Goal: Task Accomplishment & Management: Use online tool/utility

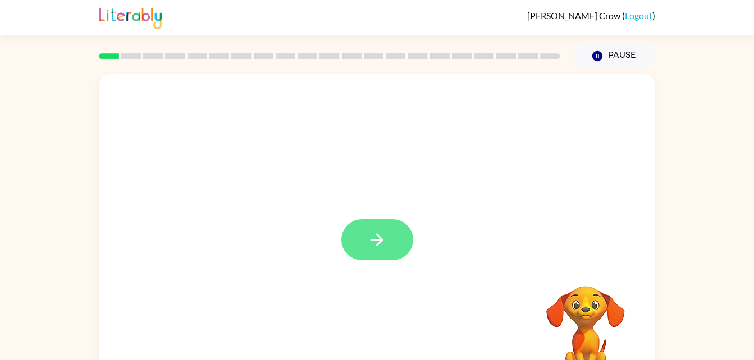
click at [369, 254] on button "button" at bounding box center [377, 239] width 72 height 41
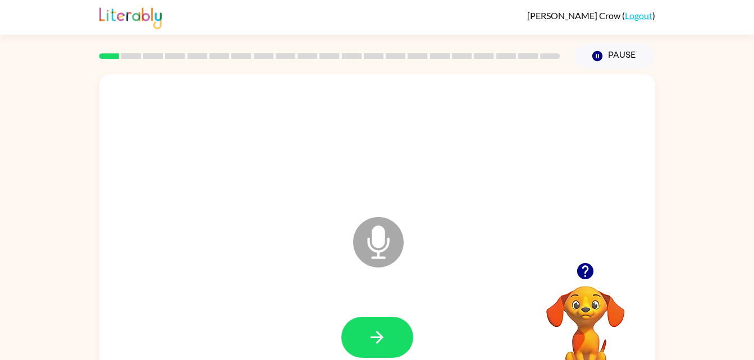
click at [401, 252] on icon at bounding box center [378, 242] width 51 height 51
click at [381, 250] on icon at bounding box center [378, 242] width 51 height 51
click at [377, 342] on icon "button" at bounding box center [376, 337] width 13 height 13
click at [402, 331] on button "button" at bounding box center [377, 337] width 72 height 41
click at [370, 309] on div at bounding box center [377, 338] width 533 height 92
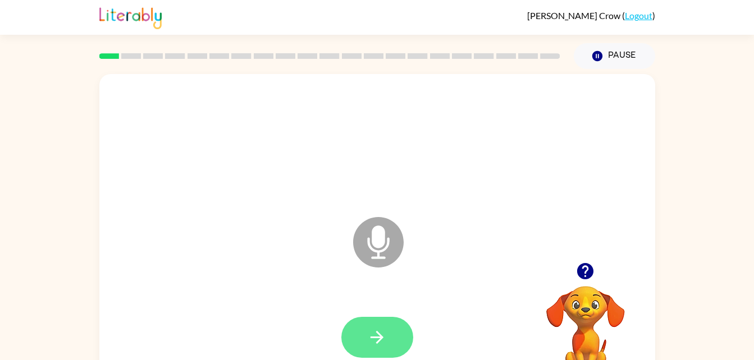
click at [376, 338] on icon "button" at bounding box center [376, 337] width 13 height 13
click at [396, 344] on button "button" at bounding box center [377, 337] width 72 height 41
click at [382, 352] on button "button" at bounding box center [377, 337] width 72 height 41
click at [376, 358] on button "button" at bounding box center [377, 337] width 72 height 41
click at [375, 336] on icon "button" at bounding box center [377, 338] width 20 height 20
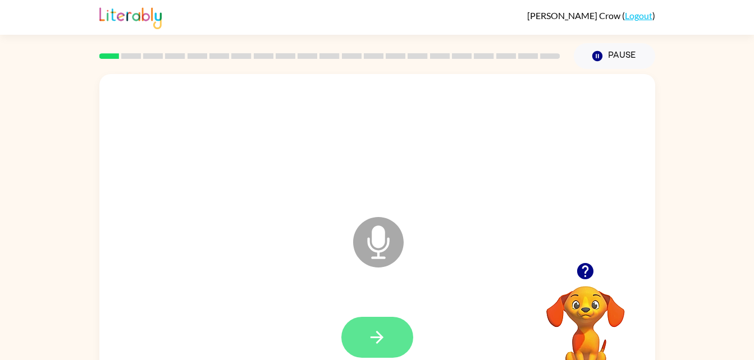
click at [363, 342] on button "button" at bounding box center [377, 337] width 72 height 41
click at [379, 333] on icon "button" at bounding box center [377, 338] width 20 height 20
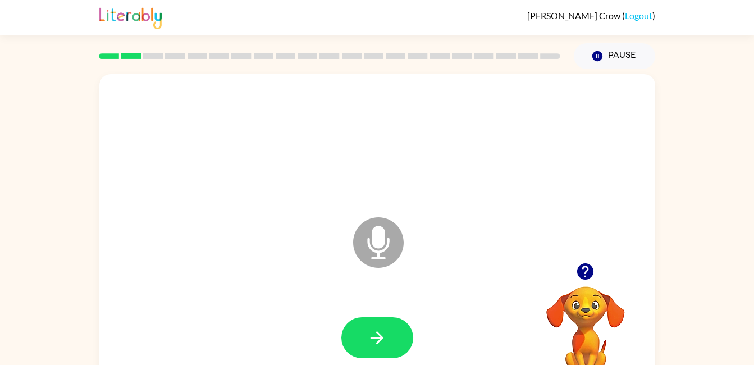
click at [379, 242] on icon "Microphone The Microphone is here when it is your turn to talk" at bounding box center [434, 256] width 168 height 84
click at [388, 322] on button "button" at bounding box center [377, 337] width 72 height 41
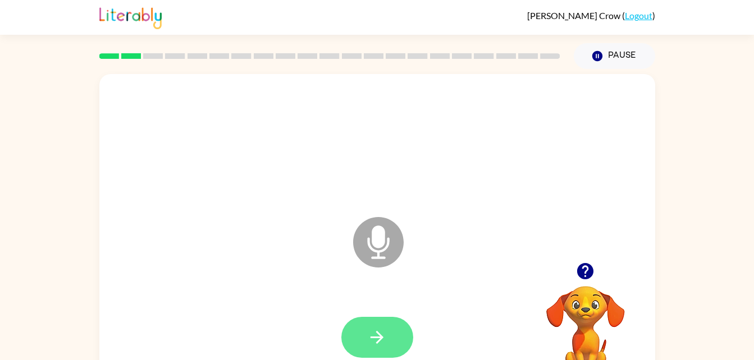
click at [387, 337] on button "button" at bounding box center [377, 337] width 72 height 41
click at [375, 334] on icon "button" at bounding box center [377, 338] width 20 height 20
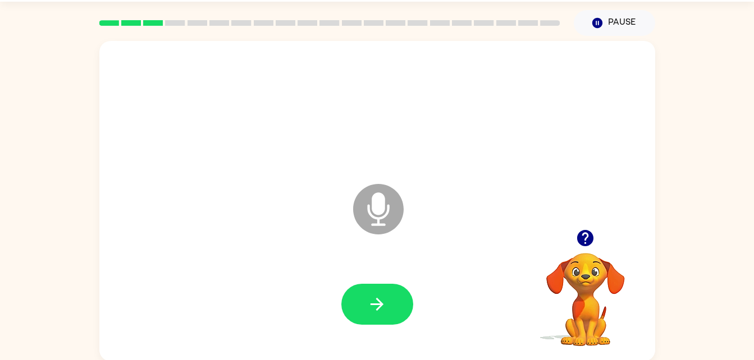
scroll to position [34, 0]
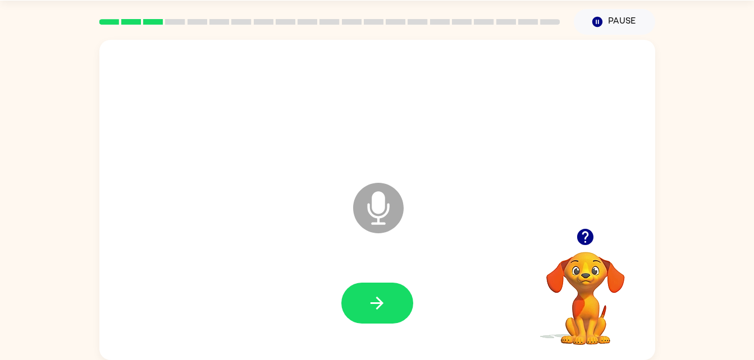
click at [379, 213] on icon "Microphone The Microphone is here when it is your turn to talk" at bounding box center [434, 222] width 168 height 84
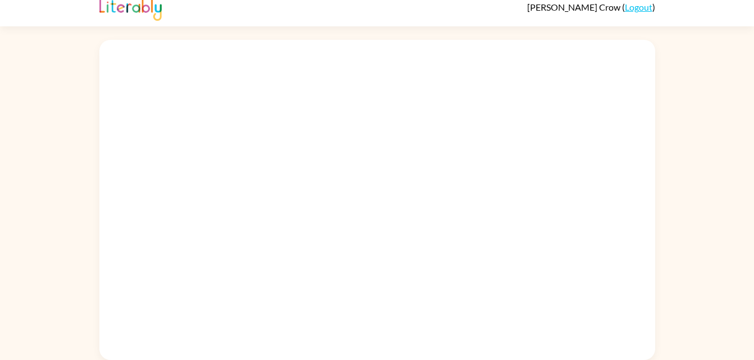
scroll to position [8, 0]
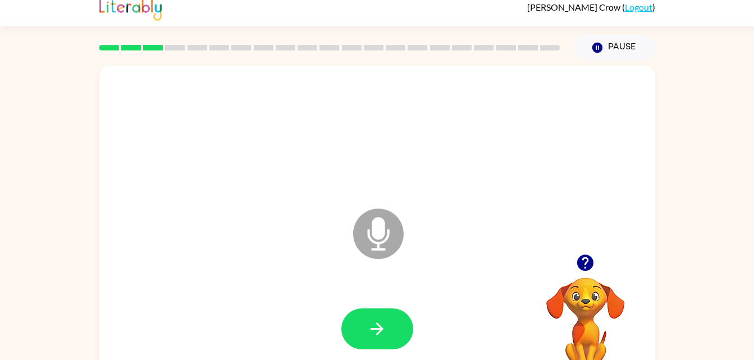
click at [398, 235] on icon at bounding box center [378, 234] width 51 height 51
click at [585, 264] on icon "button" at bounding box center [585, 263] width 20 height 20
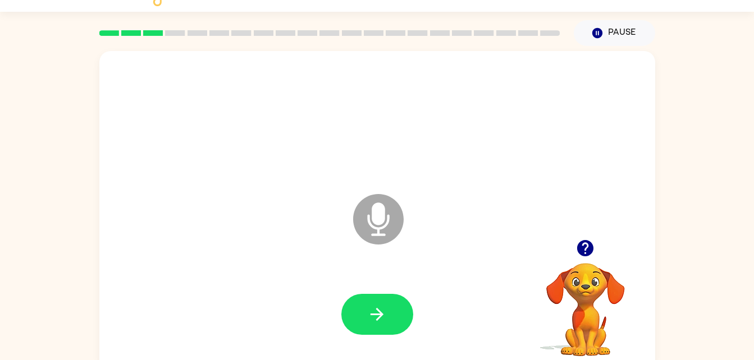
scroll to position [34, 0]
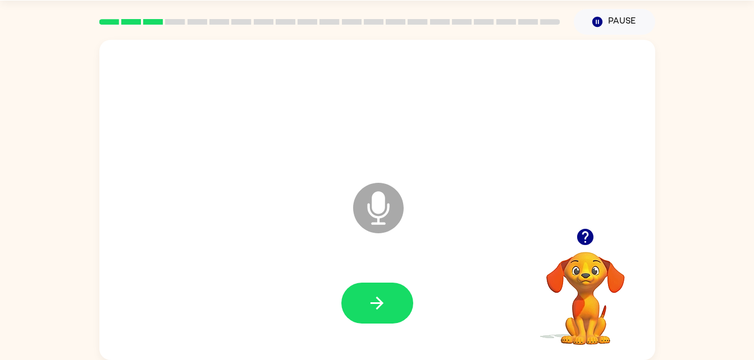
click at [390, 210] on icon at bounding box center [378, 208] width 51 height 51
click at [374, 216] on icon "Microphone The Microphone is here when it is your turn to talk" at bounding box center [434, 222] width 168 height 84
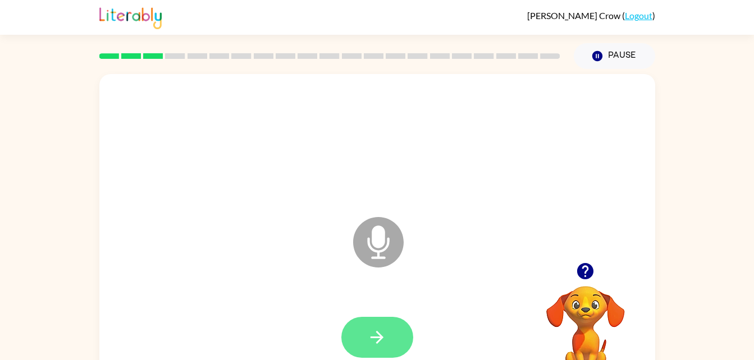
click at [378, 332] on icon "button" at bounding box center [377, 338] width 20 height 20
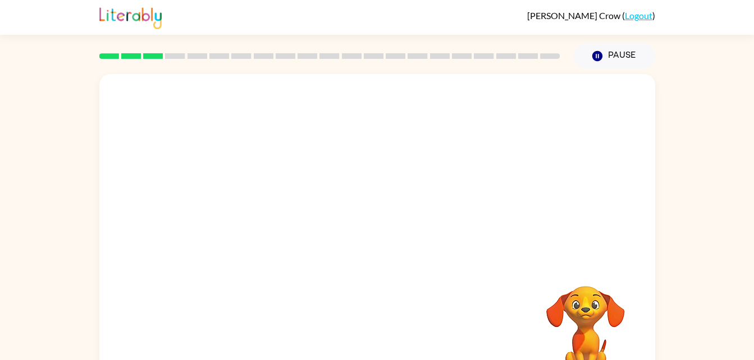
scroll to position [34, 0]
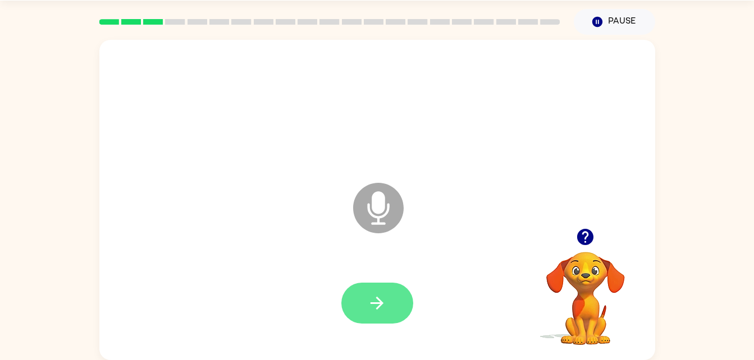
click at [402, 310] on button "button" at bounding box center [377, 303] width 72 height 41
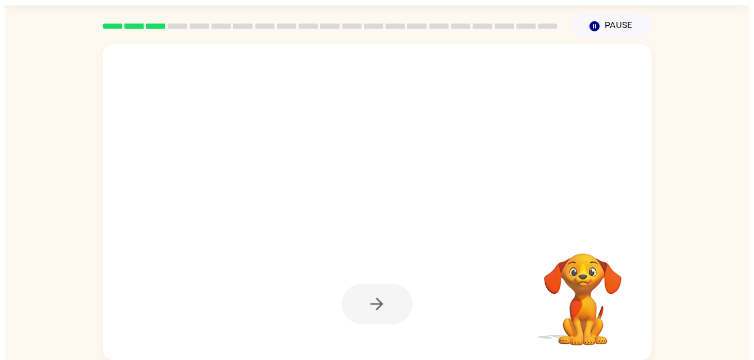
scroll to position [0, 0]
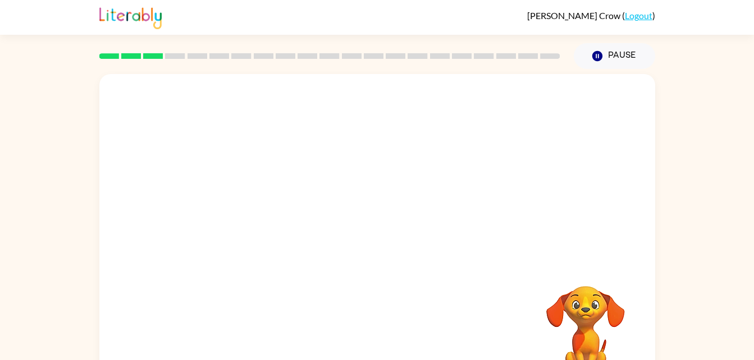
scroll to position [34, 0]
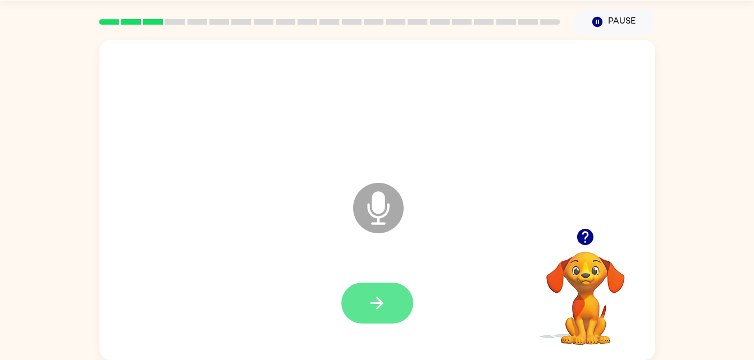
click at [361, 307] on button "button" at bounding box center [377, 303] width 72 height 41
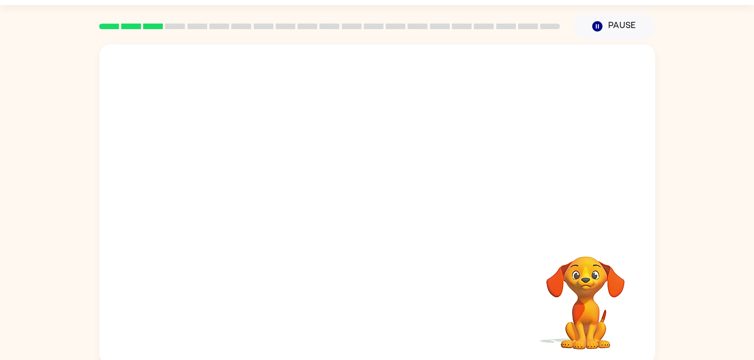
scroll to position [34, 0]
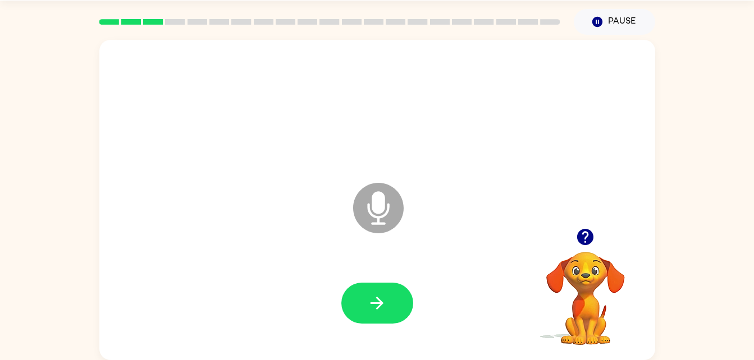
click at [237, 227] on div "Microphone The Microphone is here when it is your turn to talk" at bounding box center [377, 200] width 556 height 320
click at [364, 228] on icon at bounding box center [378, 208] width 51 height 51
click at [364, 223] on icon at bounding box center [378, 208] width 51 height 51
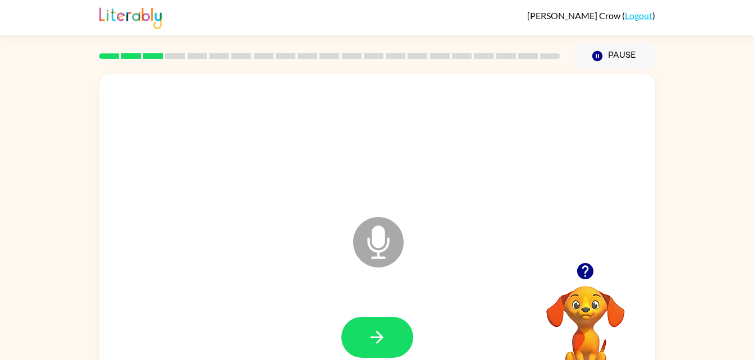
click at [382, 251] on icon "Microphone The Microphone is here when it is your turn to talk" at bounding box center [434, 256] width 168 height 84
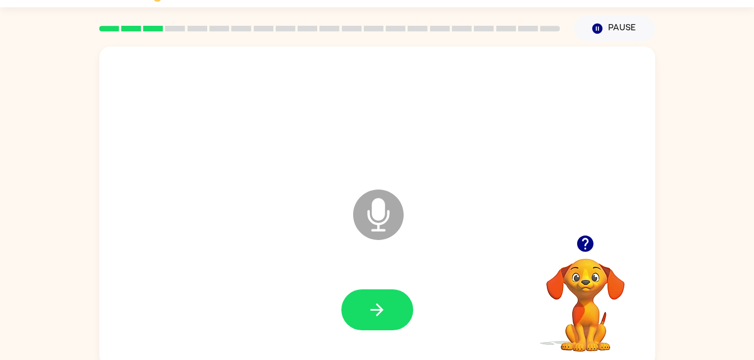
scroll to position [34, 0]
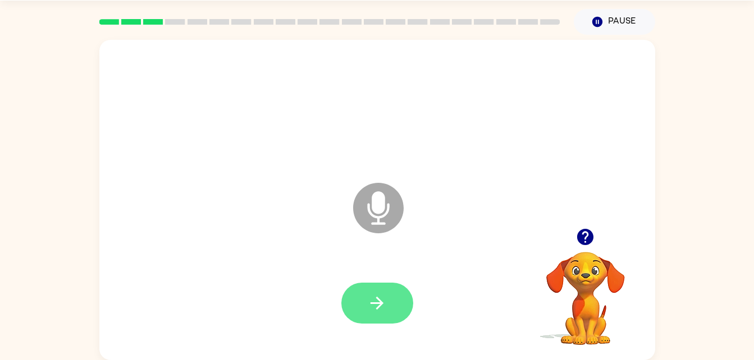
click at [396, 310] on button "button" at bounding box center [377, 303] width 72 height 41
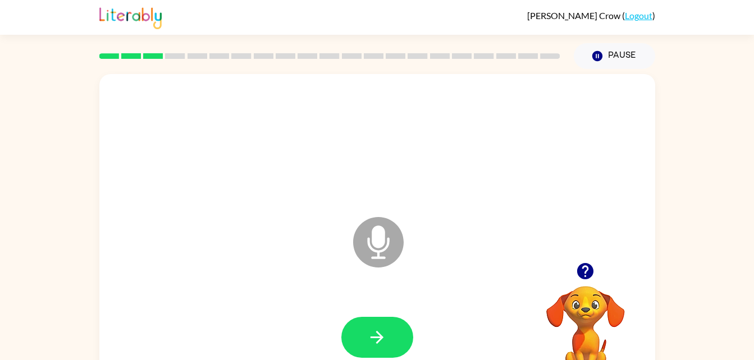
click at [588, 318] on video "Your browser must support playing .mp4 files to use Literably. Please try using…" at bounding box center [585, 325] width 112 height 112
click at [585, 271] on icon "button" at bounding box center [585, 271] width 16 height 16
click at [584, 261] on button "button" at bounding box center [585, 271] width 29 height 29
click at [595, 63] on button "Pause Pause" at bounding box center [614, 56] width 81 height 26
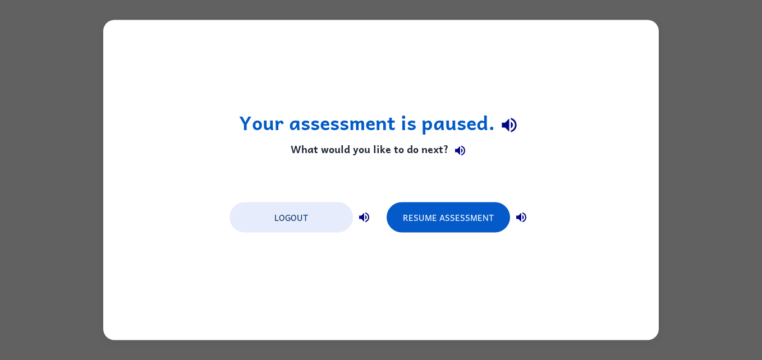
click at [688, 39] on div "Your assessment is paused. What would you like to do next? Logout Resume Assess…" at bounding box center [381, 180] width 762 height 360
click at [482, 217] on button "Resume Assessment" at bounding box center [448, 218] width 123 height 30
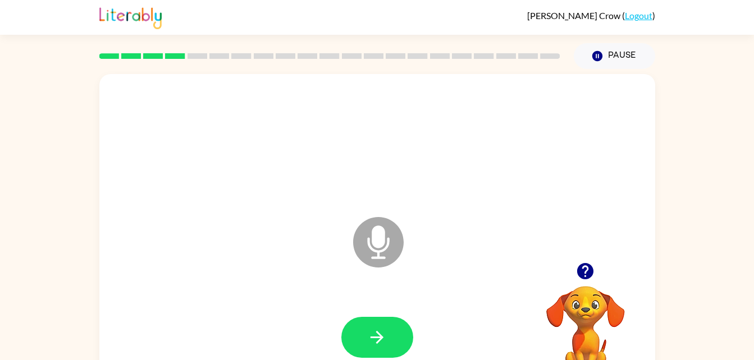
click at [576, 260] on button "button" at bounding box center [585, 271] width 29 height 29
click at [379, 349] on button "button" at bounding box center [377, 337] width 72 height 41
click at [375, 331] on icon "button" at bounding box center [377, 338] width 20 height 20
click at [351, 346] on button "button" at bounding box center [377, 337] width 72 height 41
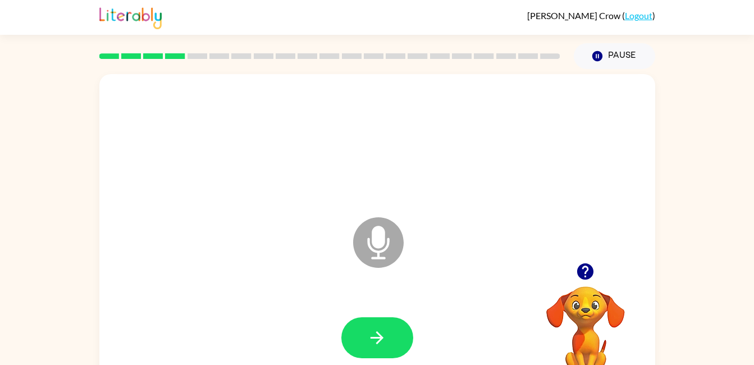
click at [584, 322] on video "Your browser must support playing .mp4 files to use Literably. Please try using…" at bounding box center [585, 325] width 112 height 112
click at [581, 268] on icon "button" at bounding box center [585, 271] width 16 height 16
click at [373, 332] on icon "button" at bounding box center [377, 338] width 20 height 20
click at [360, 344] on button "button" at bounding box center [377, 337] width 72 height 41
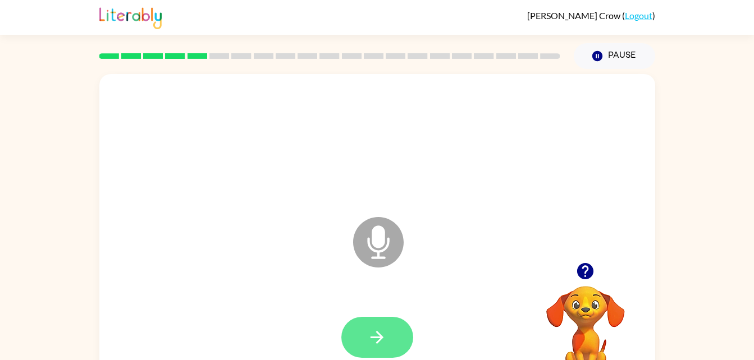
click at [375, 332] on icon "button" at bounding box center [377, 338] width 20 height 20
click at [379, 319] on button "button" at bounding box center [377, 337] width 72 height 41
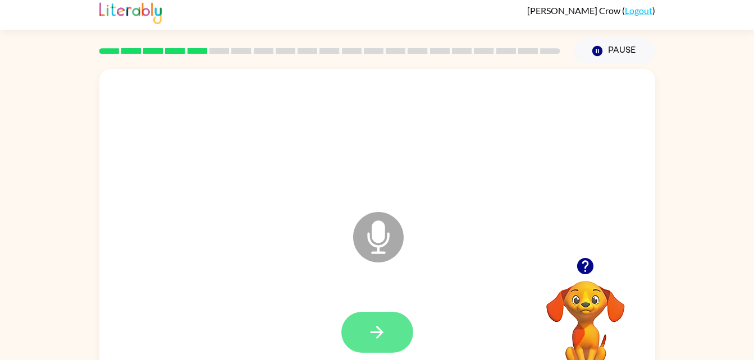
click at [383, 319] on button "button" at bounding box center [377, 332] width 72 height 41
click at [418, 356] on div at bounding box center [377, 333] width 533 height 92
click at [401, 331] on div at bounding box center [377, 332] width 72 height 41
click at [578, 300] on video "Your browser must support playing .mp4 files to use Literably. Please try using…" at bounding box center [585, 320] width 112 height 112
click at [589, 271] on icon "button" at bounding box center [585, 266] width 16 height 16
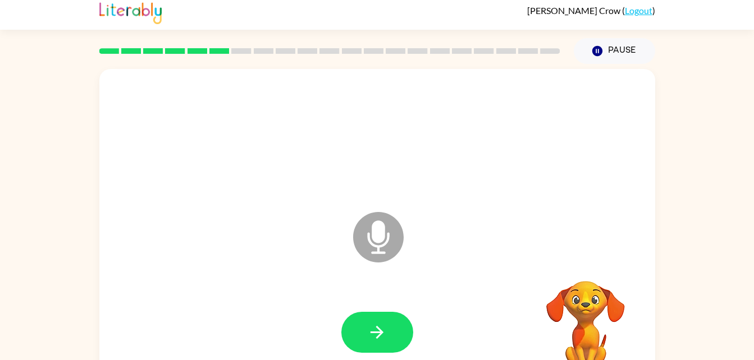
click at [595, 268] on video "Your browser must support playing .mp4 files to use Literably. Please try using…" at bounding box center [585, 320] width 112 height 112
click at [368, 327] on icon "button" at bounding box center [377, 333] width 20 height 20
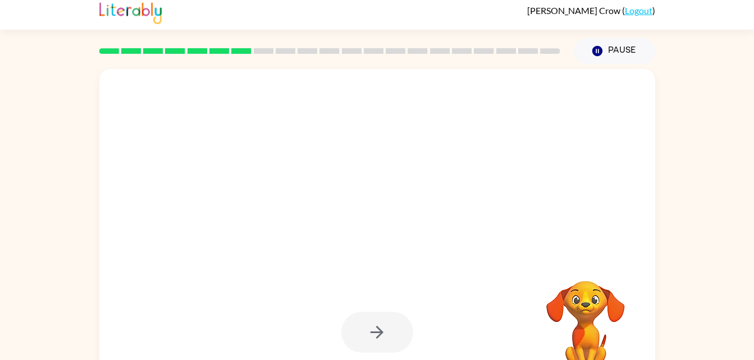
click at [610, 315] on video "Your browser must support playing .mp4 files to use Literably. Please try using…" at bounding box center [585, 320] width 112 height 112
click at [385, 350] on div at bounding box center [377, 332] width 72 height 41
click at [381, 333] on div at bounding box center [377, 332] width 72 height 41
click at [505, 229] on div at bounding box center [350, 209] width 479 height 40
click at [529, 306] on video "Your browser must support playing .mp4 files to use Literably. Please try using…" at bounding box center [585, 320] width 112 height 112
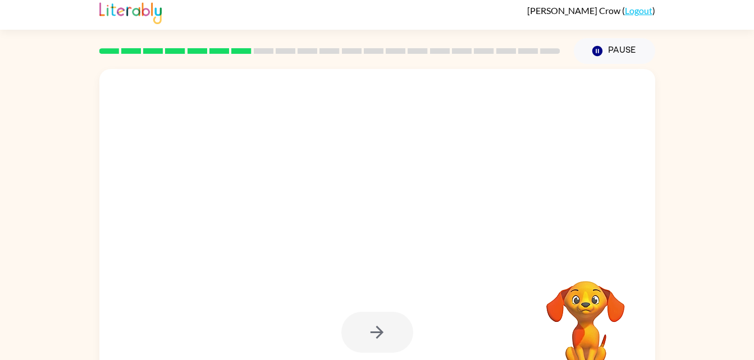
click at [573, 256] on div at bounding box center [377, 229] width 556 height 320
click at [549, 288] on video "Your browser must support playing .mp4 files to use Literably. Please try using…" at bounding box center [585, 320] width 112 height 112
click at [602, 245] on div at bounding box center [377, 229] width 556 height 320
click at [597, 49] on icon "button" at bounding box center [597, 51] width 10 height 10
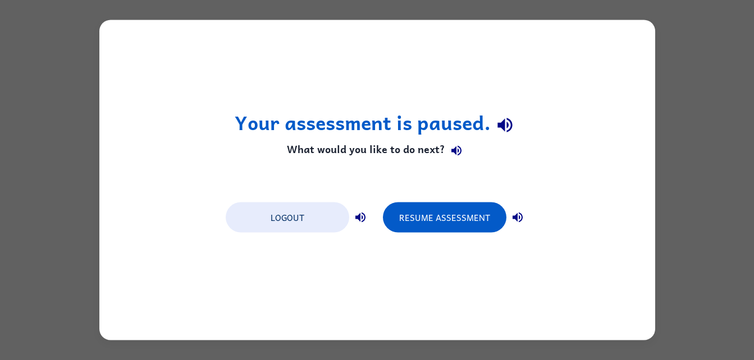
scroll to position [0, 0]
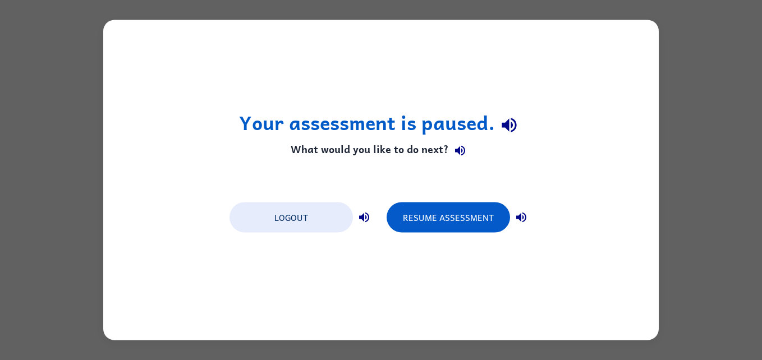
click at [609, 60] on div "Your assessment is paused. What would you like to do next? Logout Resume Assess…" at bounding box center [381, 180] width 556 height 320
click at [452, 242] on div "Your assessment is paused. What would you like to do next? Logout Resume Assess…" at bounding box center [381, 180] width 556 height 320
click at [476, 216] on button "Resume Assessment" at bounding box center [448, 218] width 123 height 30
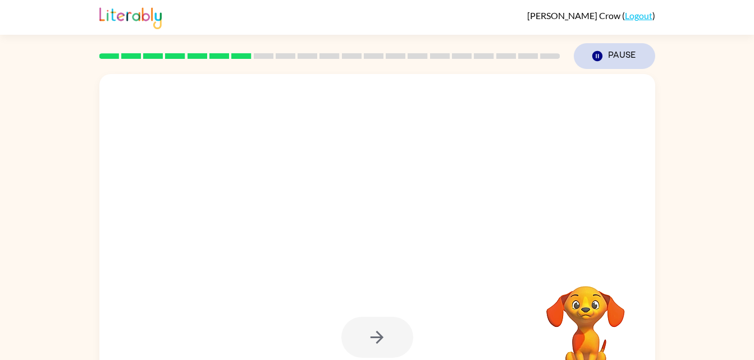
click at [629, 53] on button "Pause Pause" at bounding box center [614, 56] width 81 height 26
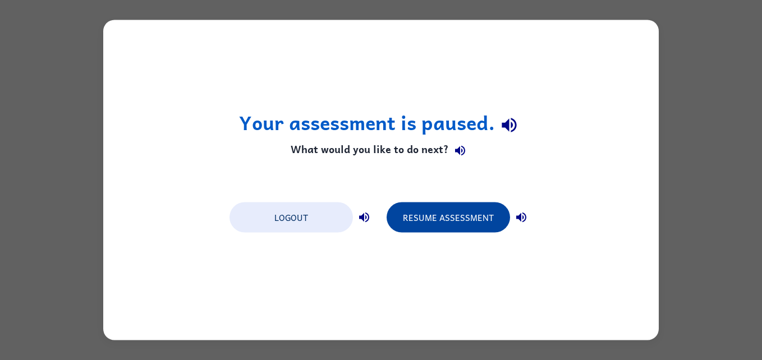
click at [475, 225] on button "Resume Assessment" at bounding box center [448, 218] width 123 height 30
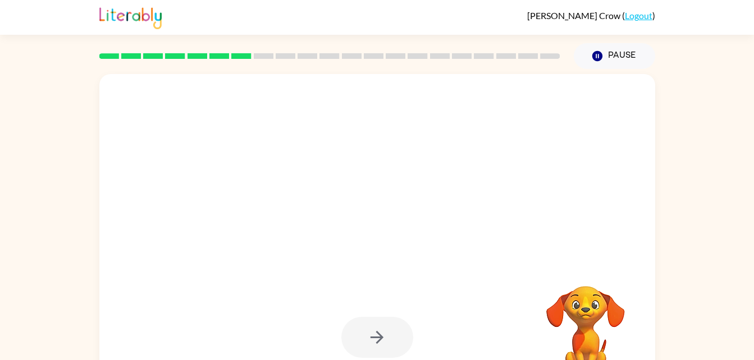
click at [587, 333] on video "Your browser must support playing .mp4 files to use Literably. Please try using…" at bounding box center [585, 325] width 112 height 112
click at [381, 342] on div at bounding box center [377, 337] width 72 height 41
click at [401, 331] on div at bounding box center [377, 337] width 72 height 41
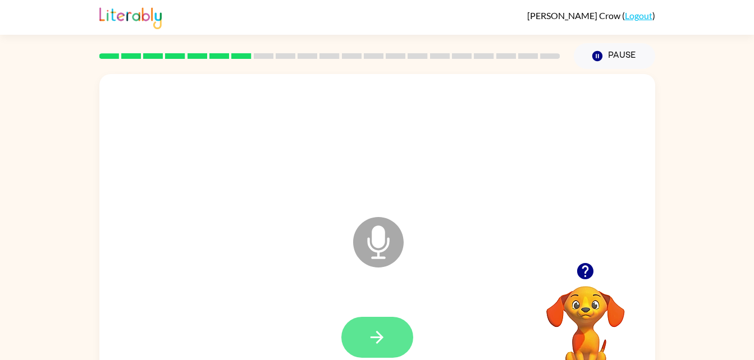
click at [375, 337] on icon "button" at bounding box center [376, 337] width 13 height 13
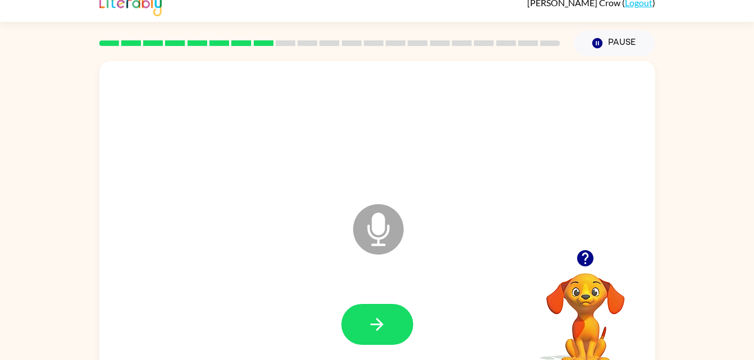
scroll to position [17, 0]
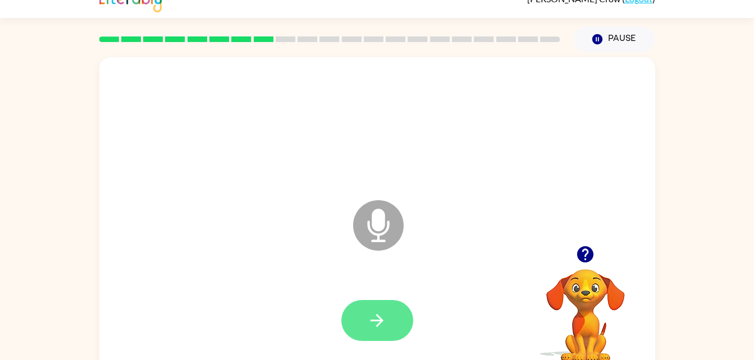
click at [388, 314] on button "button" at bounding box center [377, 320] width 72 height 41
click at [386, 323] on icon "button" at bounding box center [377, 321] width 20 height 20
click at [369, 324] on icon "button" at bounding box center [377, 321] width 20 height 20
